Goal: Book appointment/travel/reservation

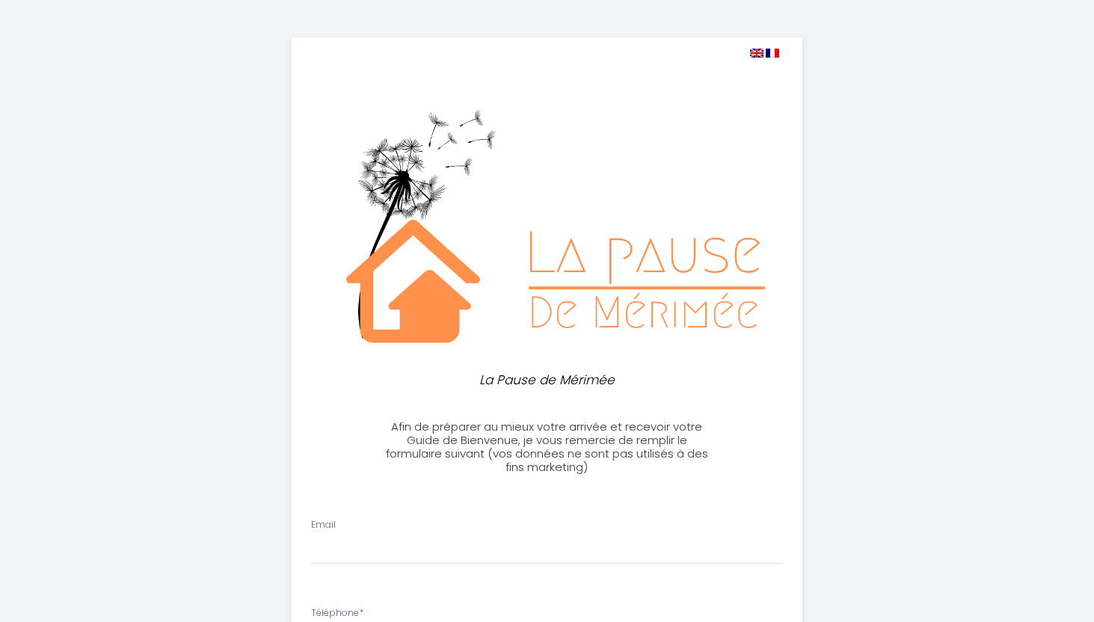
select select
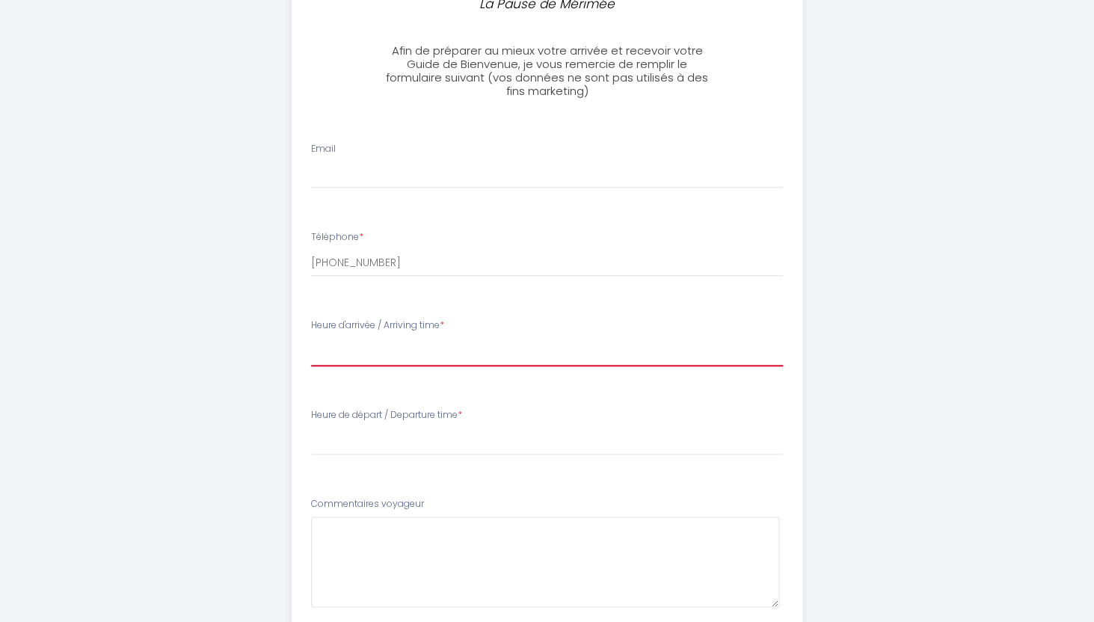
click at [311, 338] on select "17:00 17:30 18:00 18:30 19:00 19:30 20:00 20:30 21:00 21:30 22:00 22:30 23:00 2…" at bounding box center [547, 352] width 472 height 28
select select "17:00"
click option "17:00" at bounding box center [0, 0] width 0 height 0
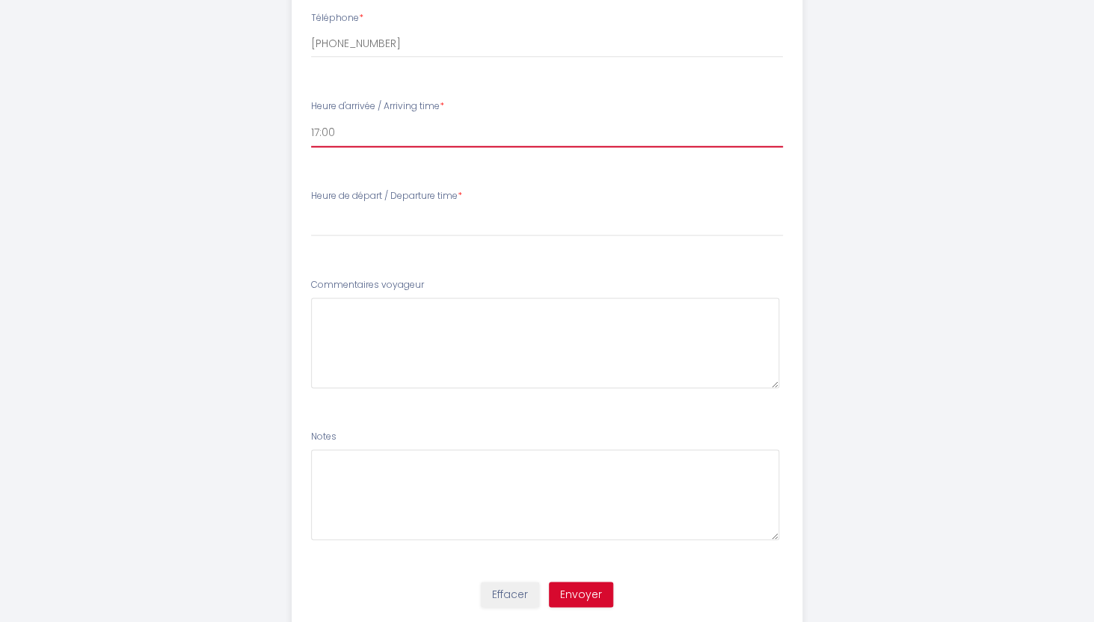
scroll to position [641, 0]
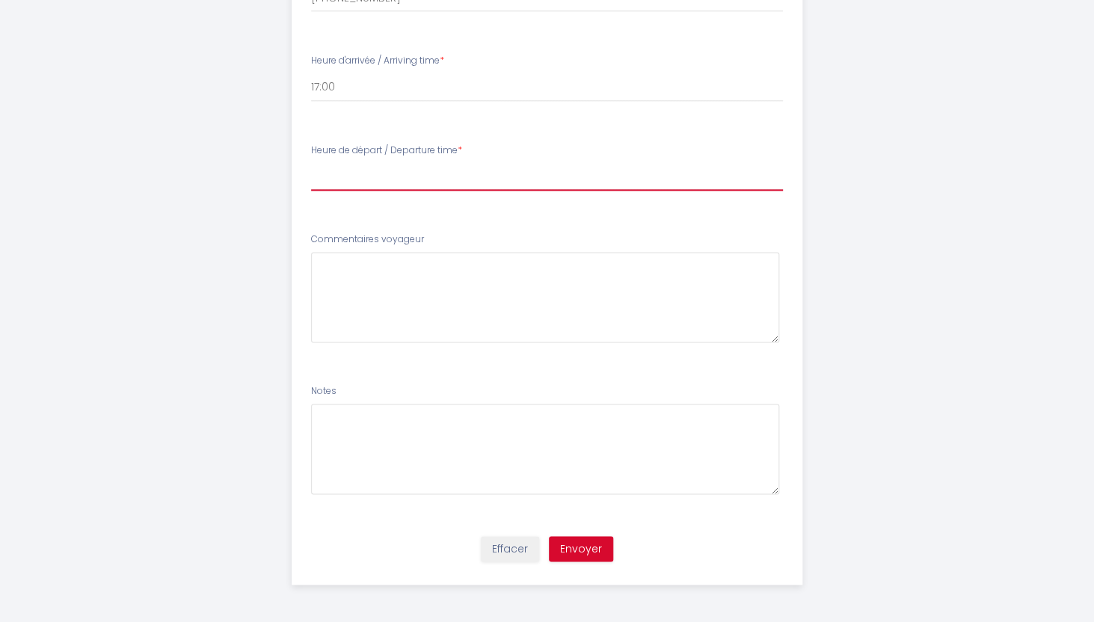
click at [311, 162] on select "00:00 00:30 01:00 01:30 02:00 02:30 03:00 03:30 04:00 04:30 05:00 05:30 06:00 0…" at bounding box center [547, 176] width 472 height 28
select select "10:00"
click option "10:00" at bounding box center [0, 0] width 0 height 0
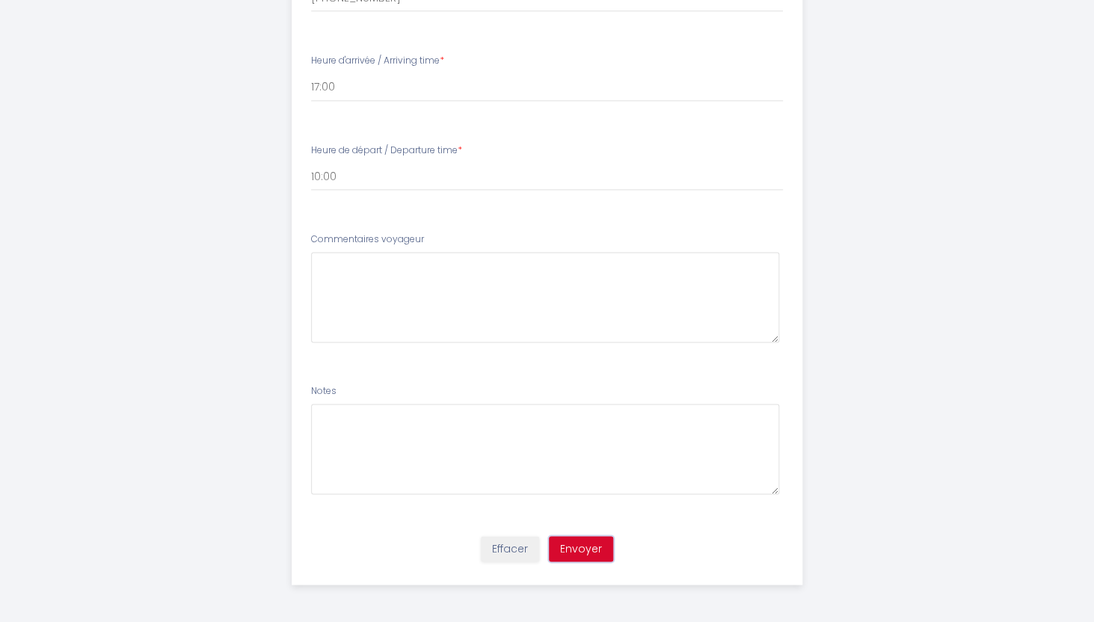
click at [577, 548] on button "Envoyer" at bounding box center [581, 548] width 64 height 25
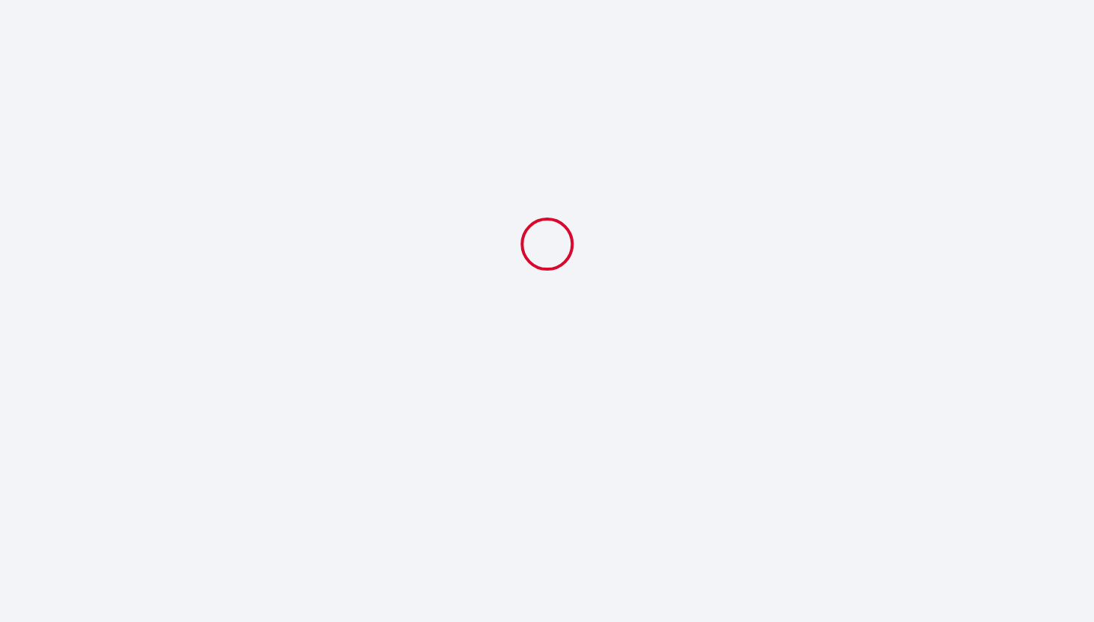
select select "10:00"
